Goal: Task Accomplishment & Management: Complete application form

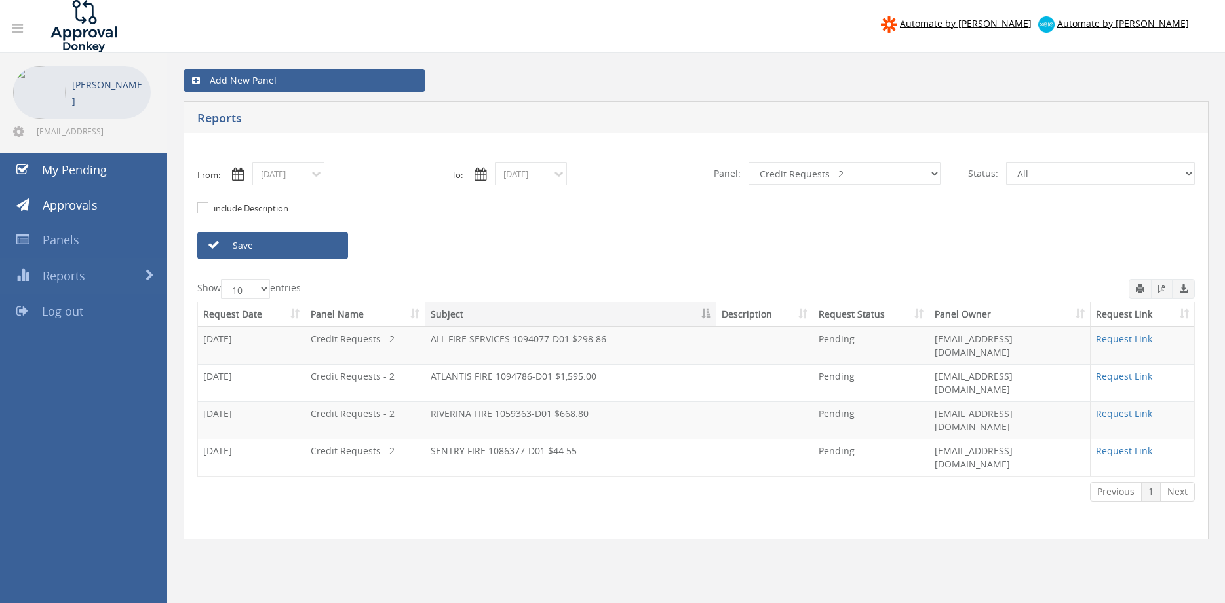
click at [871, 188] on div "include Description" at bounding box center [695, 208] width 1017 height 47
click at [748, 162] on select "All Alarm Credits RG - 3 NZ Utilities Cable and SAI Global NZ Alarms-1 NZ FX Pa…" at bounding box center [844, 173] width 192 height 22
select select "number:9632"
click option "Suppliers" at bounding box center [0, 0] width 0 height 0
click at [539, 176] on input "08/27/2025" at bounding box center [531, 173] width 72 height 23
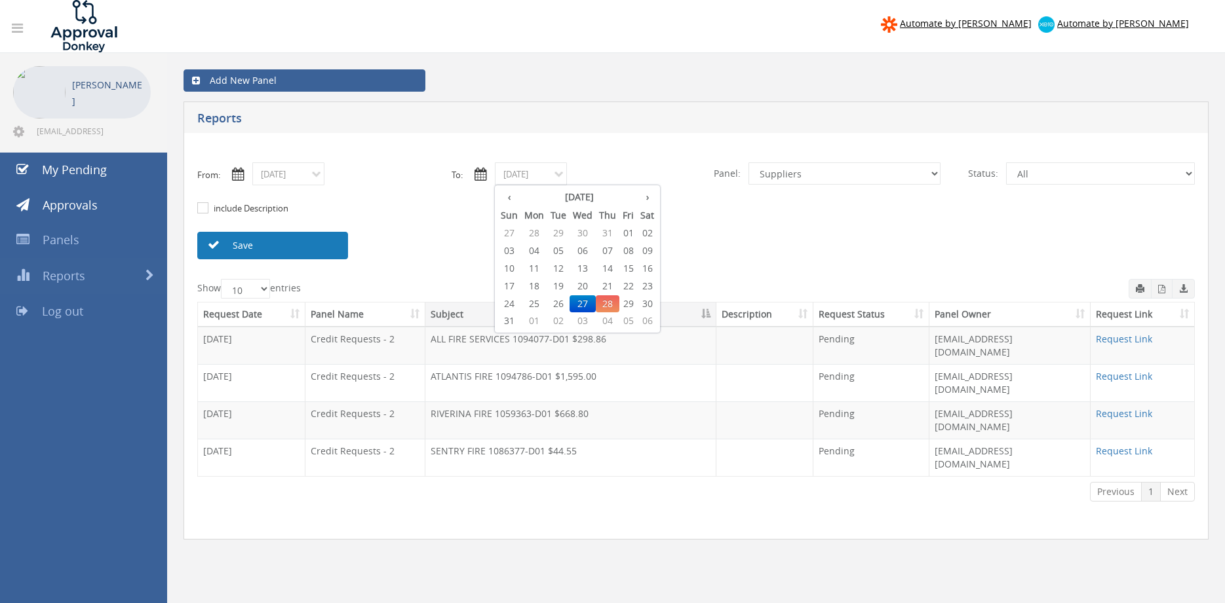
click at [336, 248] on link "Save" at bounding box center [272, 246] width 151 height 28
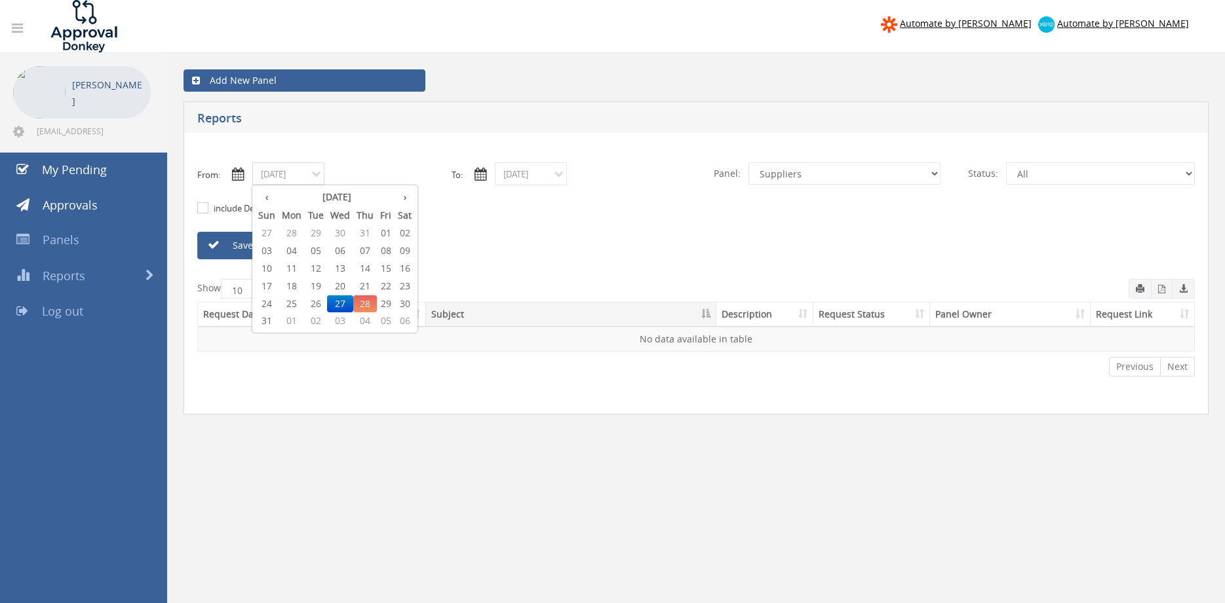
click at [286, 175] on input "08/27/2025" at bounding box center [288, 173] width 72 height 23
click at [319, 301] on span "26" at bounding box center [316, 303] width 22 height 17
type input "08/26/2025"
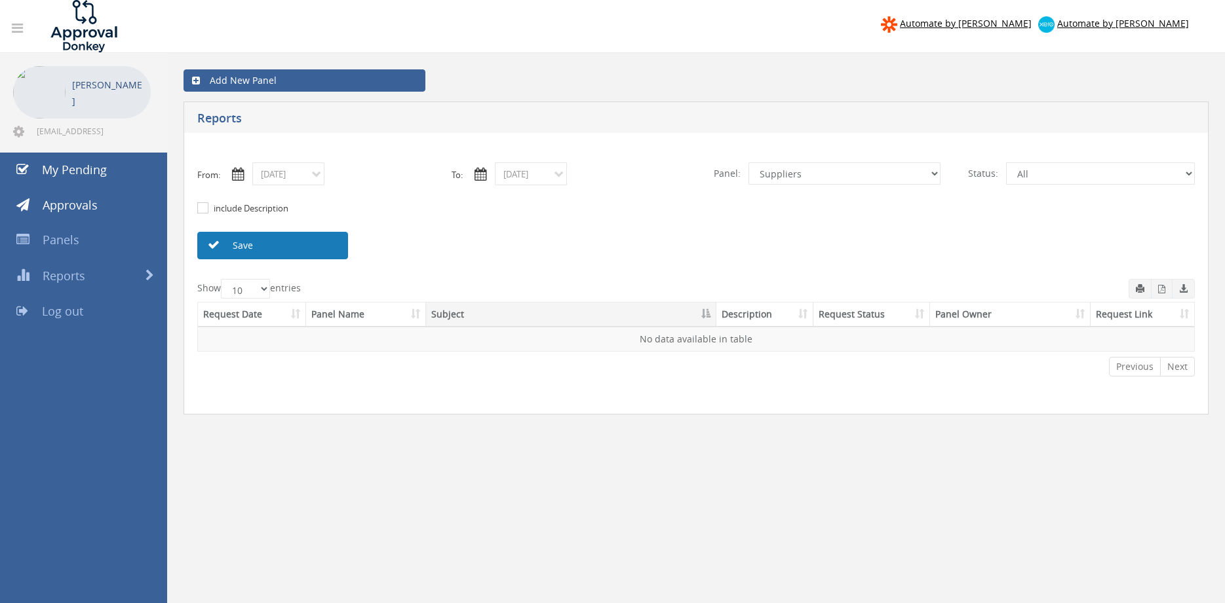
click at [318, 244] on link "Save" at bounding box center [272, 246] width 151 height 28
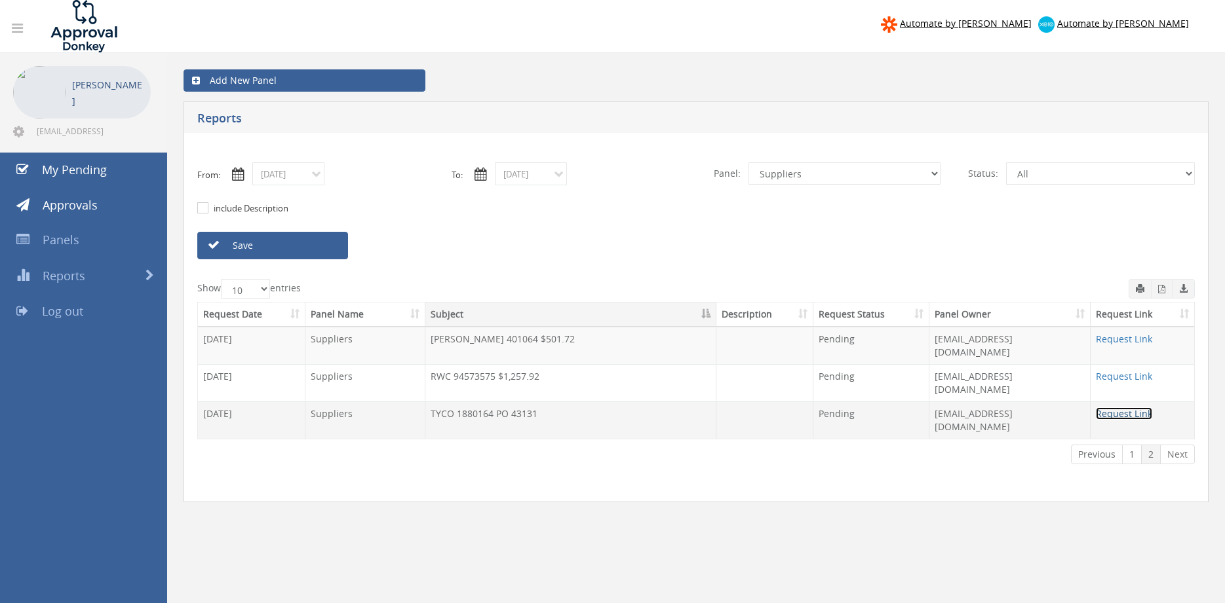
click at [1106, 408] on link "Request Link" at bounding box center [1124, 414] width 56 height 12
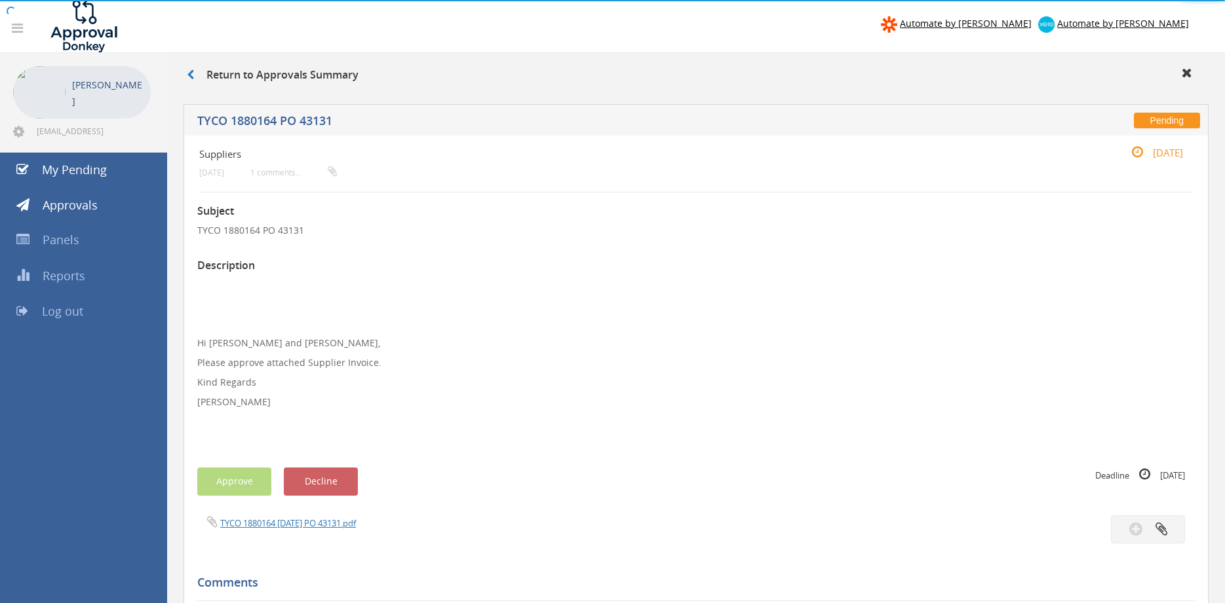
scroll to position [164, 0]
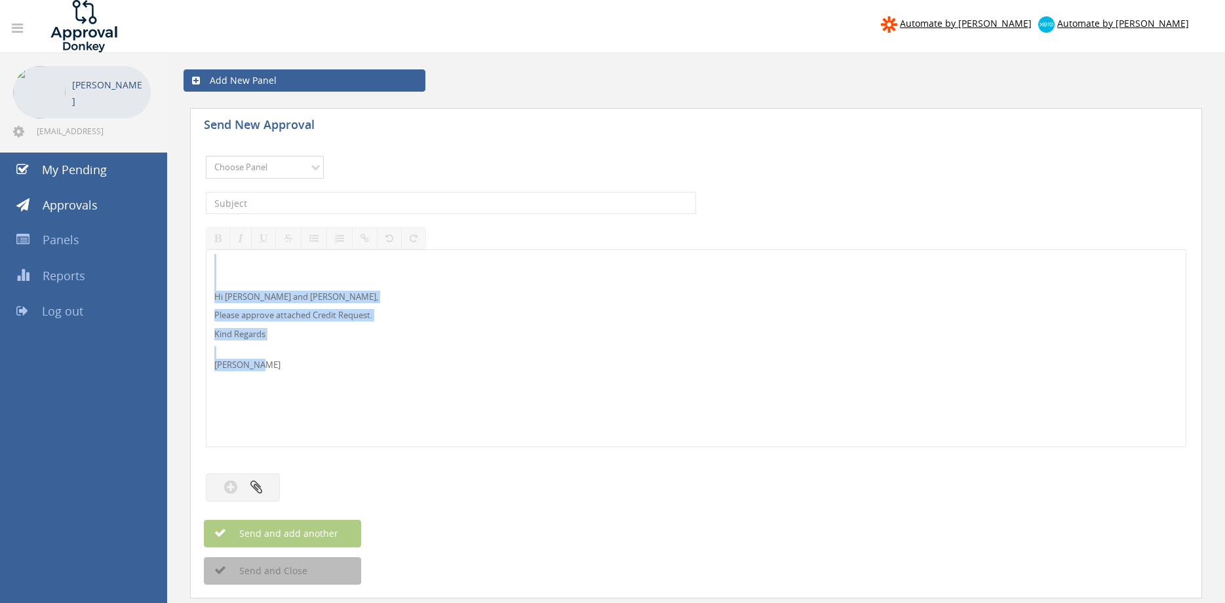
click at [206, 156] on select "Choose Panel Alarm Credits RG - 3 NZ Utilities Cable and SAI Global NZ Alarms-1…" at bounding box center [265, 167] width 118 height 23
select select "9739"
click option "Credit Requests - 2" at bounding box center [0, 0] width 0 height 0
click at [355, 202] on input "text" at bounding box center [451, 203] width 490 height 22
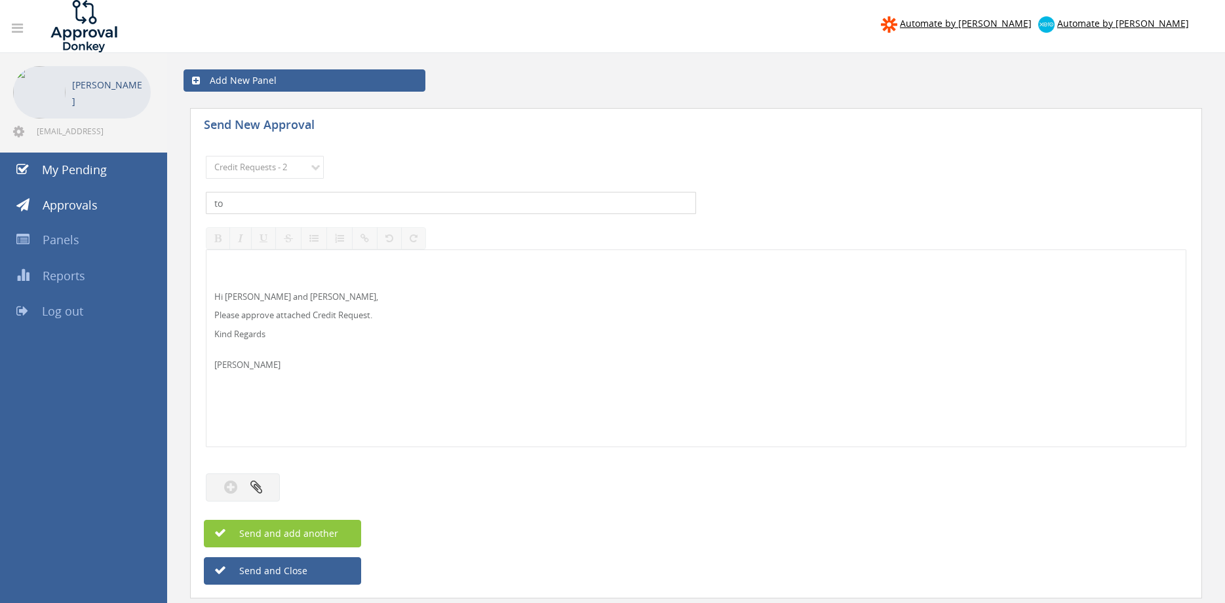
type input "t"
type input "TOTAL VENTILATION HYGIENE 1093896-D01 $487.52"
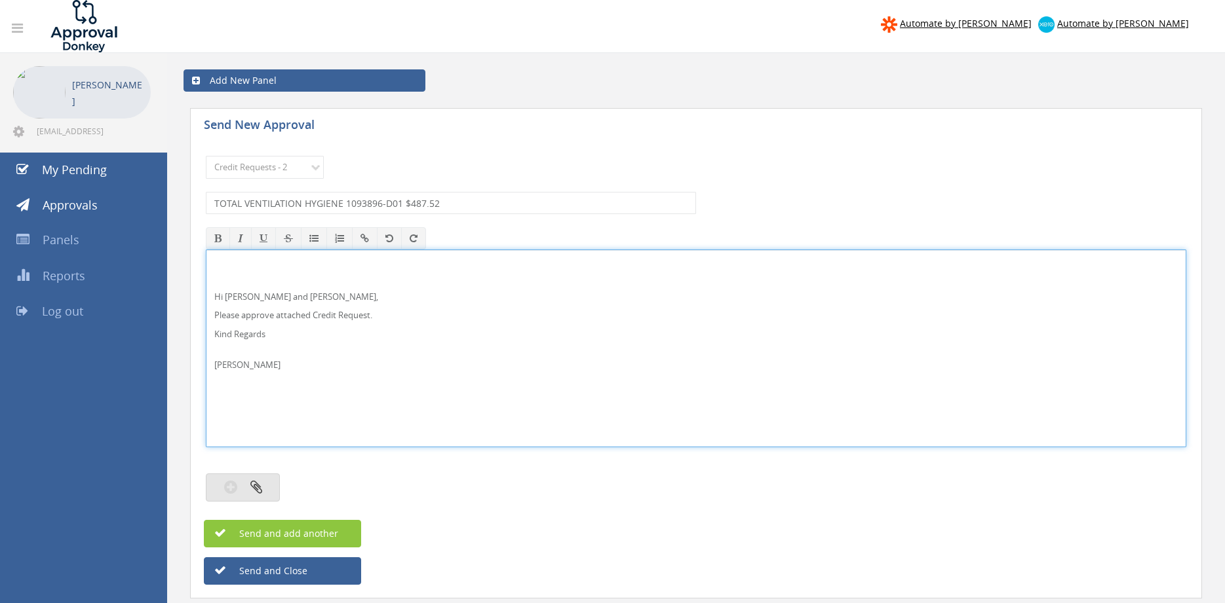
click at [260, 486] on icon "button" at bounding box center [256, 487] width 12 height 15
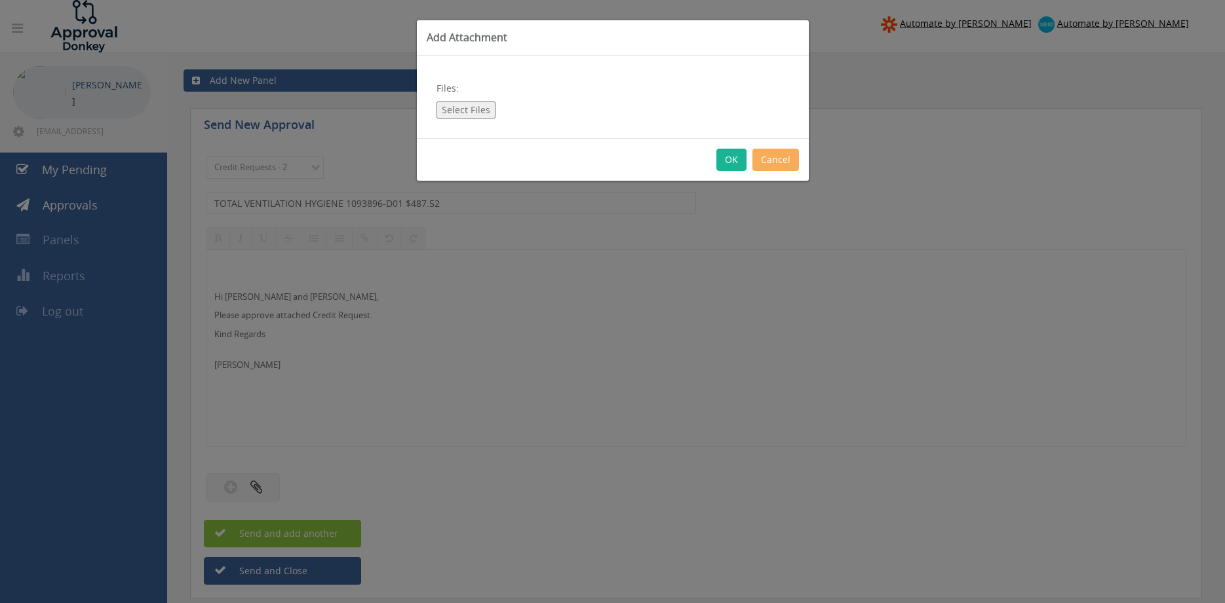
click at [472, 111] on button "Select Files" at bounding box center [465, 110] width 59 height 17
type input "C:\fakepath\TVH 1093896-D01.pdf"
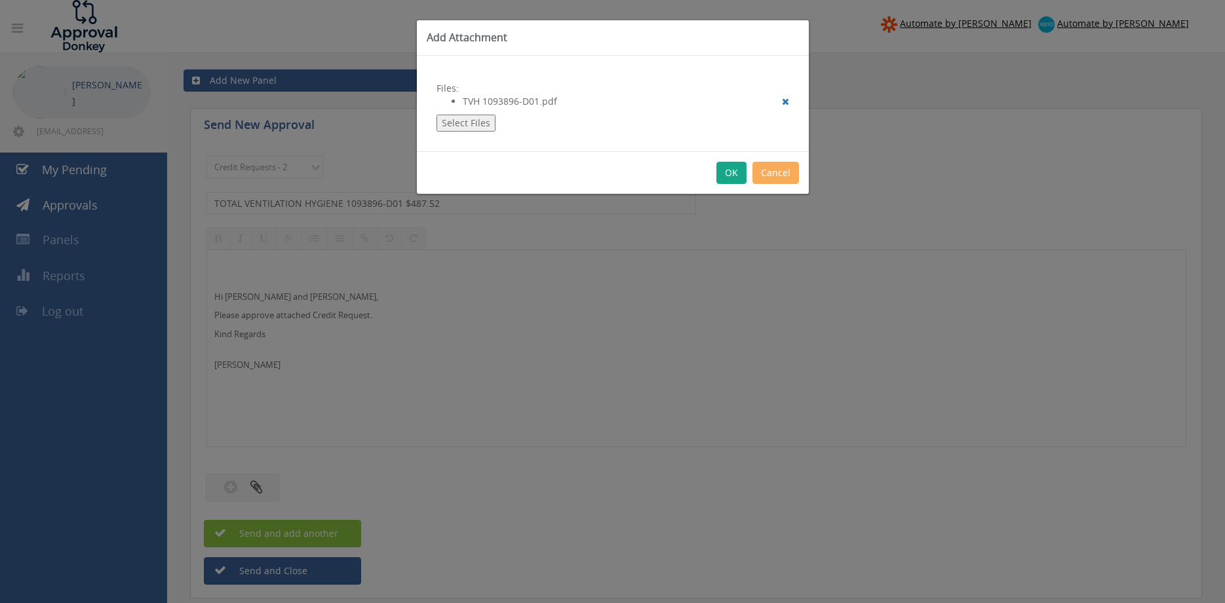
click at [723, 169] on button "OK" at bounding box center [731, 173] width 30 height 22
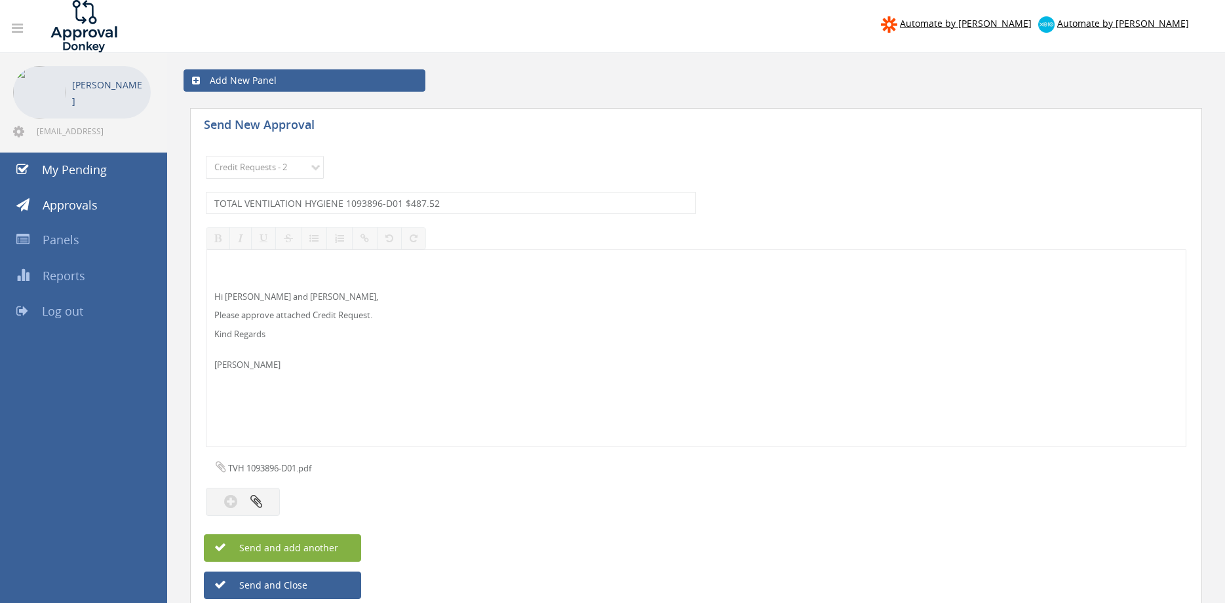
click at [347, 542] on button "Send and add another" at bounding box center [282, 549] width 157 height 28
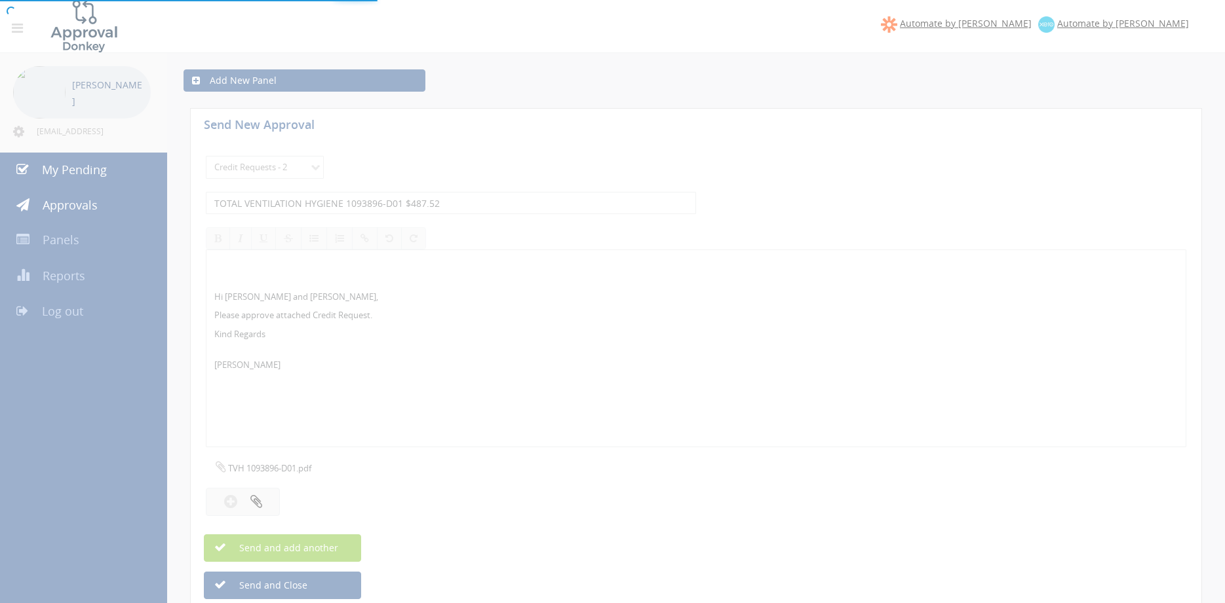
select select
